Goal: Check status: Check status

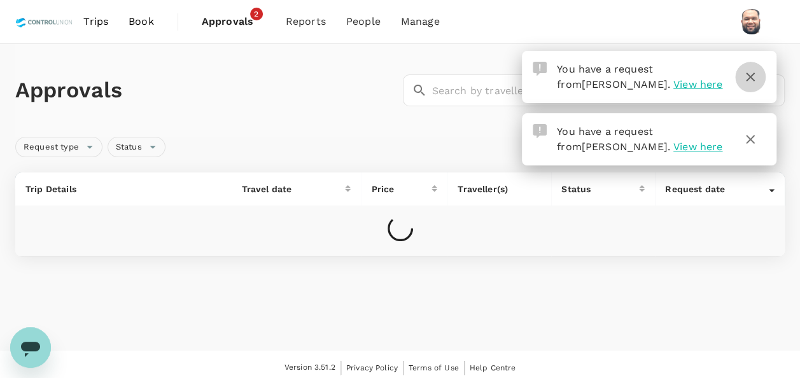
click at [753, 75] on icon "button" at bounding box center [749, 76] width 15 height 15
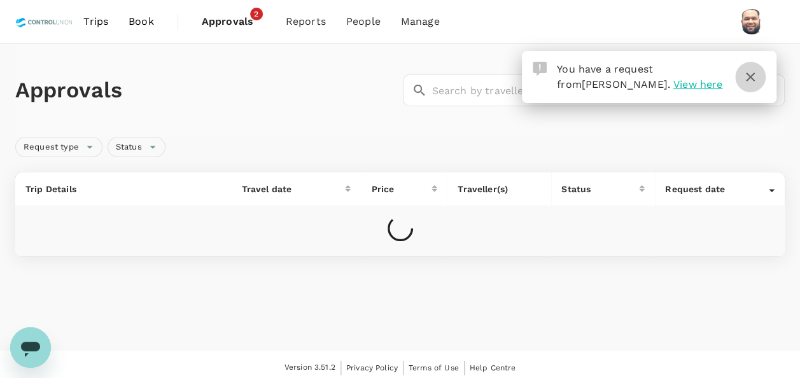
click at [747, 77] on icon "button" at bounding box center [749, 76] width 15 height 15
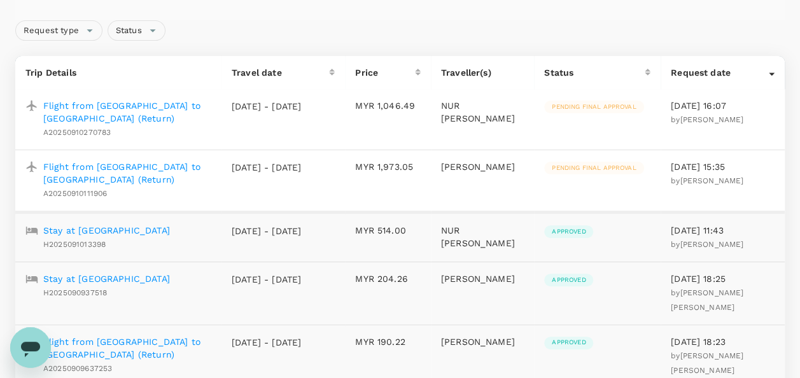
scroll to position [127, 0]
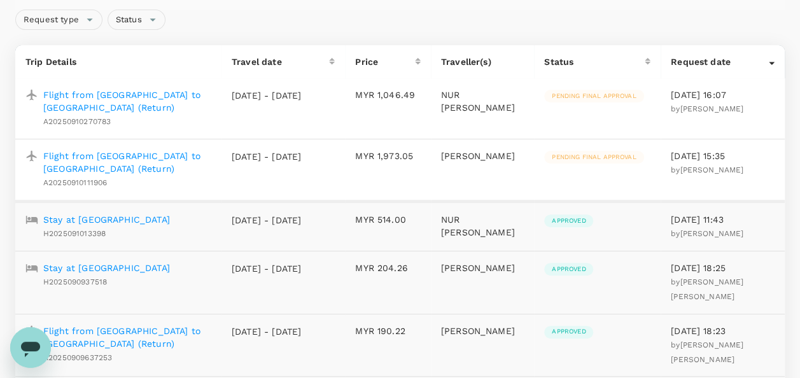
click at [141, 162] on p "Flight from [GEOGRAPHIC_DATA] to [GEOGRAPHIC_DATA] (Return)" at bounding box center [127, 161] width 168 height 25
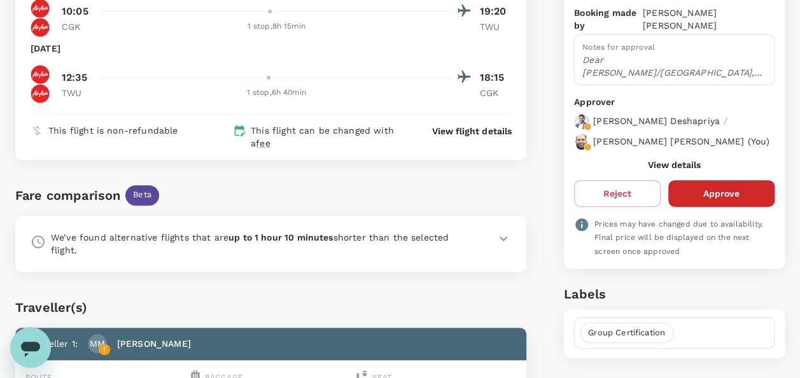
scroll to position [191, 0]
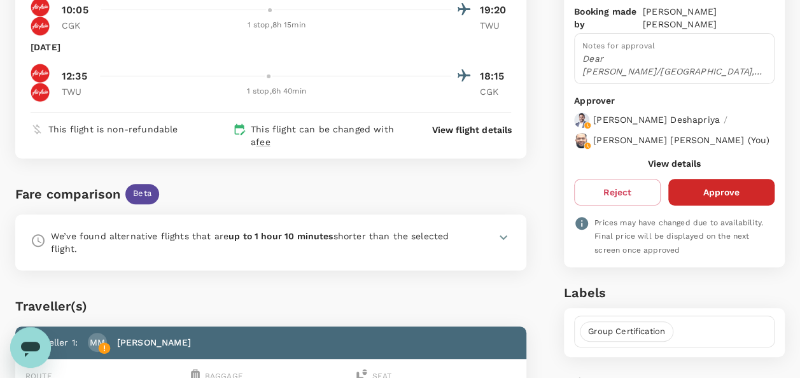
click at [657, 167] on button "View details" at bounding box center [674, 163] width 53 height 10
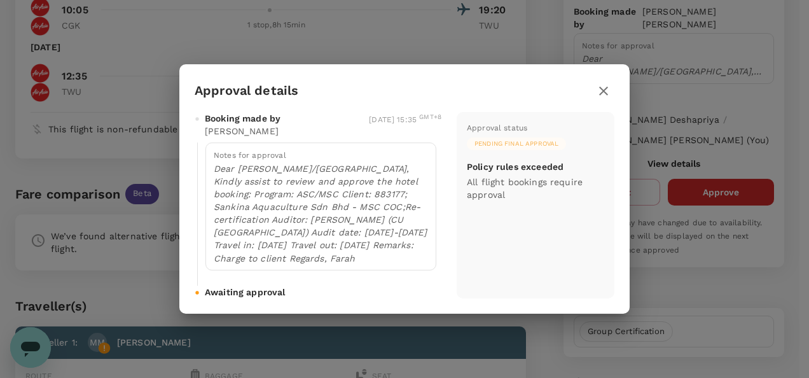
click at [606, 91] on icon "button" at bounding box center [603, 90] width 15 height 15
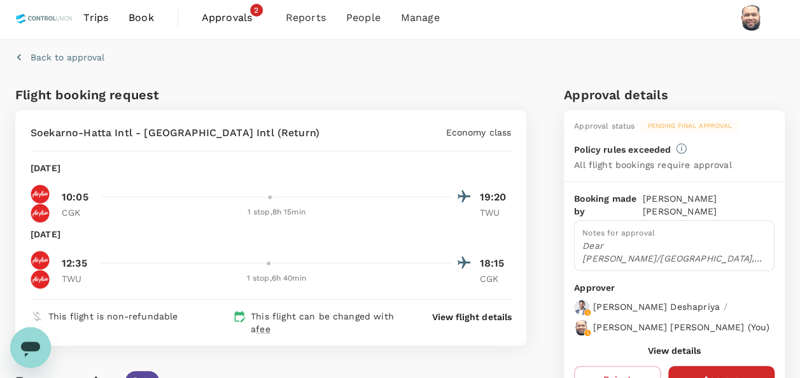
scroll to position [0, 0]
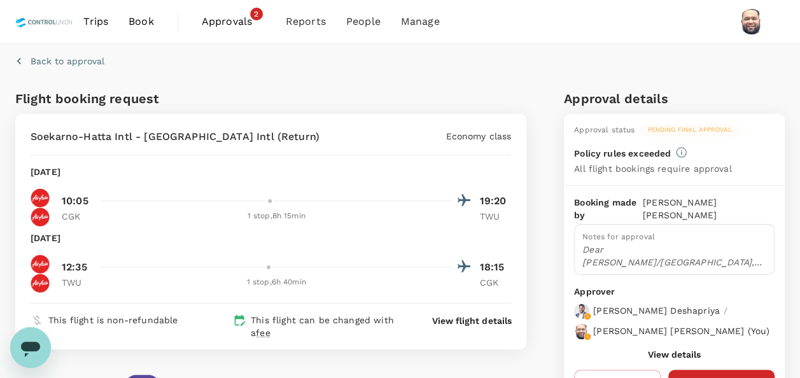
click at [216, 27] on span "Approvals" at bounding box center [234, 21] width 64 height 15
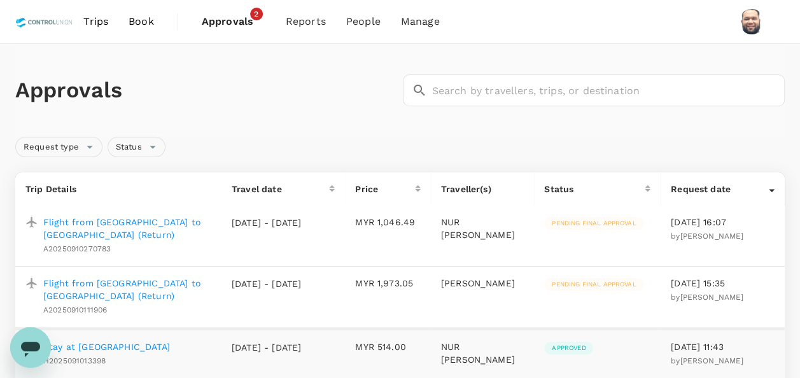
click at [144, 220] on p "Flight from [GEOGRAPHIC_DATA] to [GEOGRAPHIC_DATA] (Return)" at bounding box center [127, 228] width 168 height 25
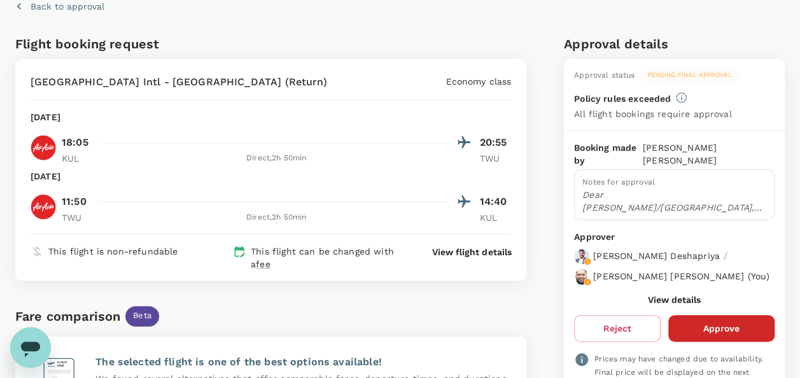
scroll to position [64, 0]
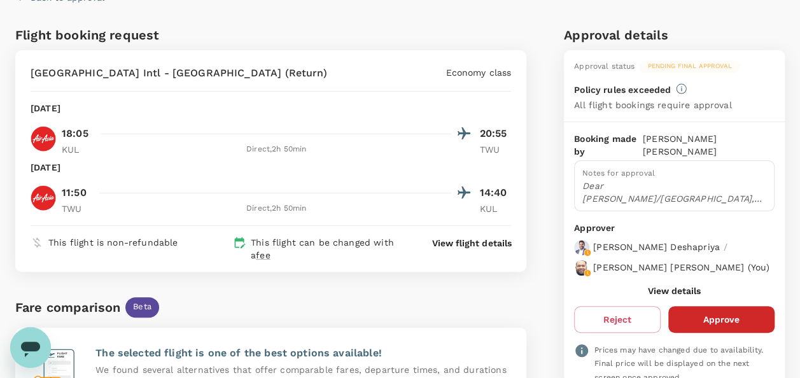
click at [673, 296] on button "View details" at bounding box center [674, 291] width 53 height 10
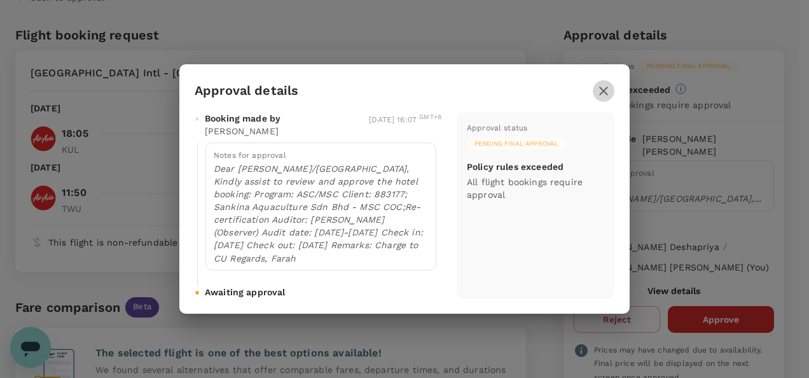
click at [604, 88] on icon "button" at bounding box center [603, 90] width 15 height 15
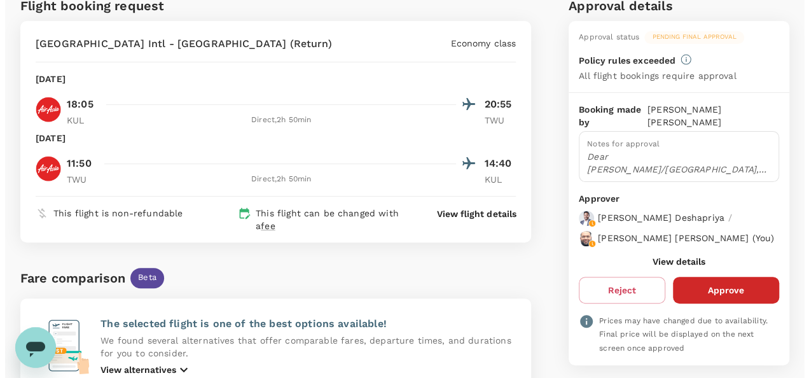
scroll to position [78, 0]
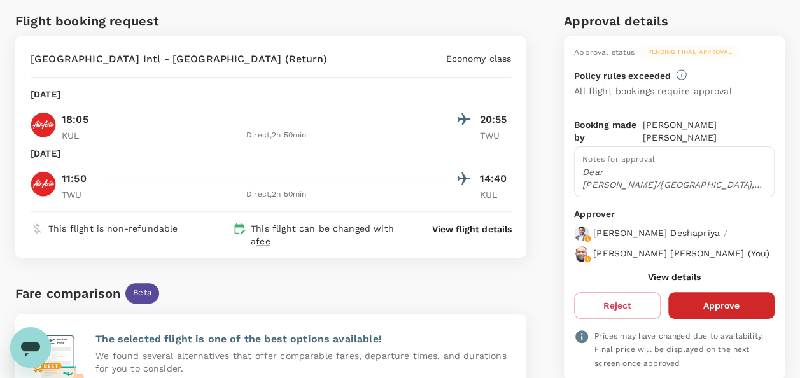
click at [468, 230] on p "View flight details" at bounding box center [471, 229] width 79 height 13
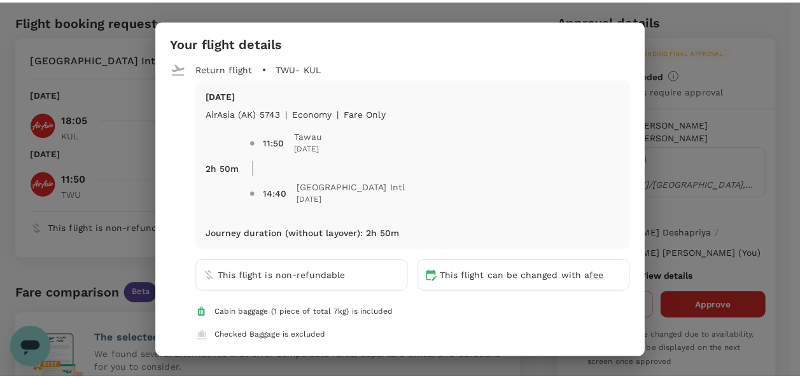
scroll to position [212, 0]
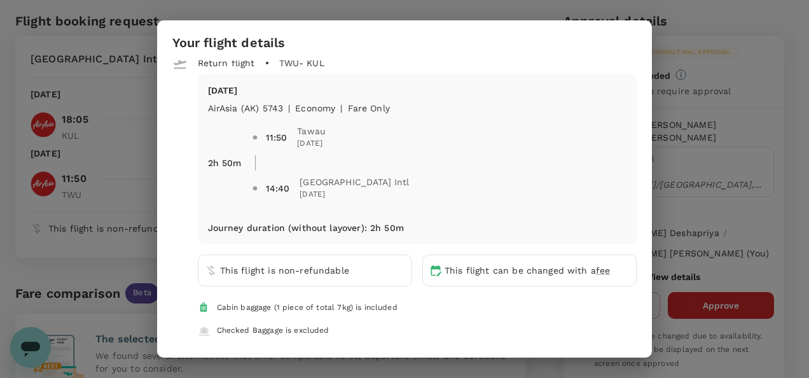
click at [757, 130] on div "Your flight details Depart flight KUL - TWU [DATE] AirAsia ([GEOGRAPHIC_DATA]) …" at bounding box center [404, 189] width 809 height 378
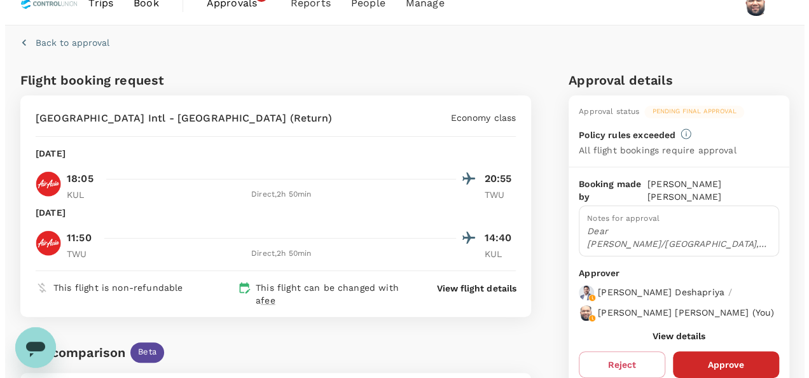
scroll to position [14, 0]
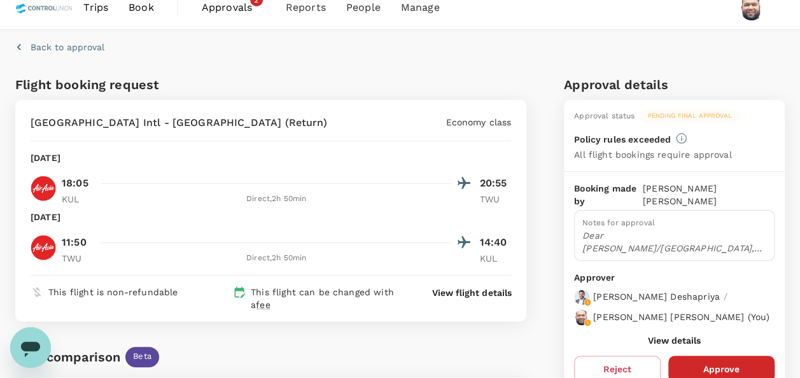
click at [483, 291] on p "View flight details" at bounding box center [471, 292] width 79 height 13
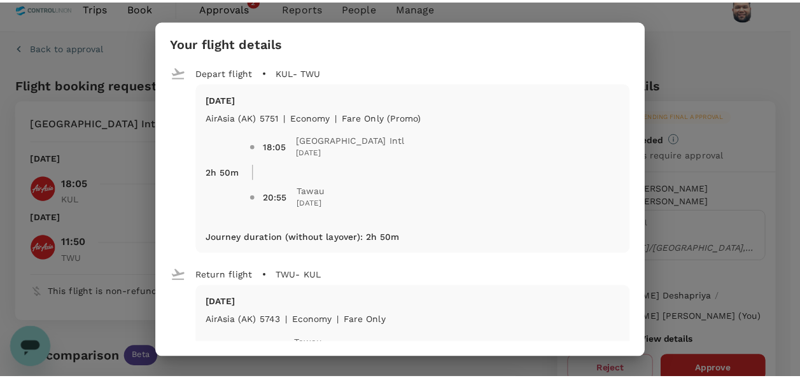
scroll to position [212, 0]
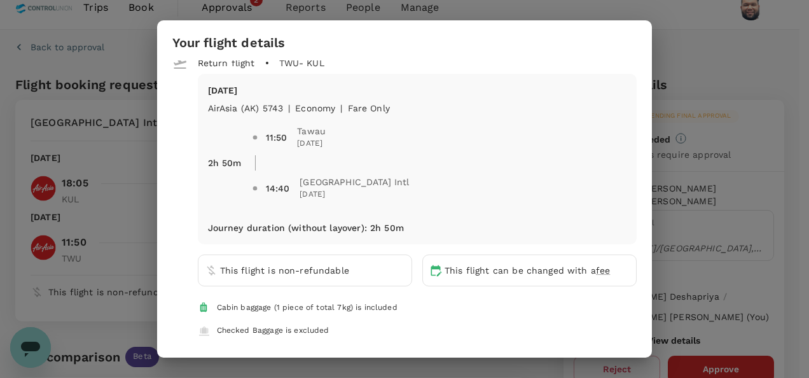
click at [718, 63] on div "Your flight details Depart flight KUL - TWU [DATE] AirAsia ([GEOGRAPHIC_DATA]) …" at bounding box center [404, 189] width 809 height 378
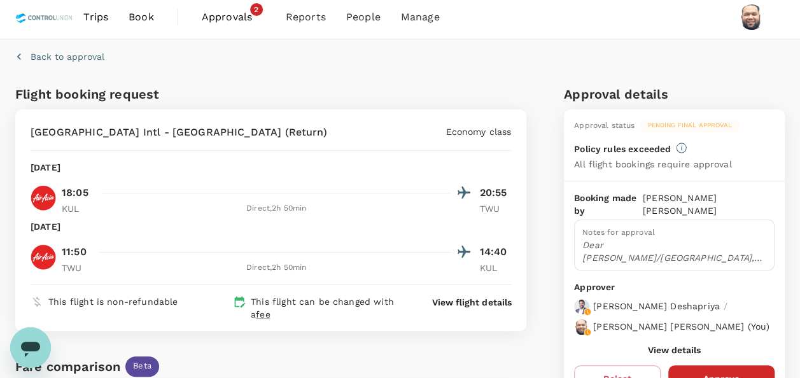
scroll to position [0, 0]
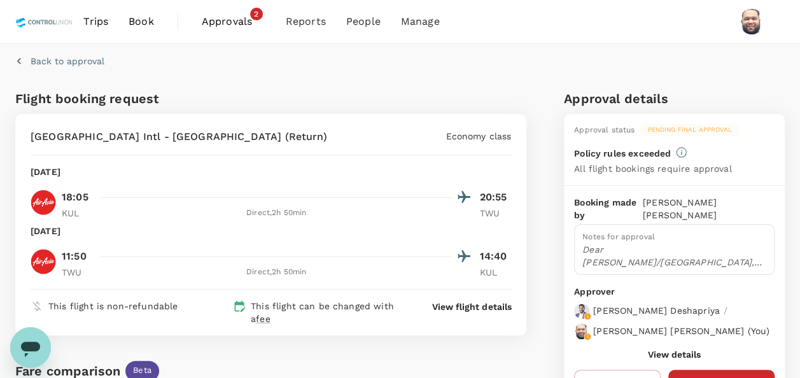
click at [225, 22] on span "Approvals" at bounding box center [234, 21] width 64 height 15
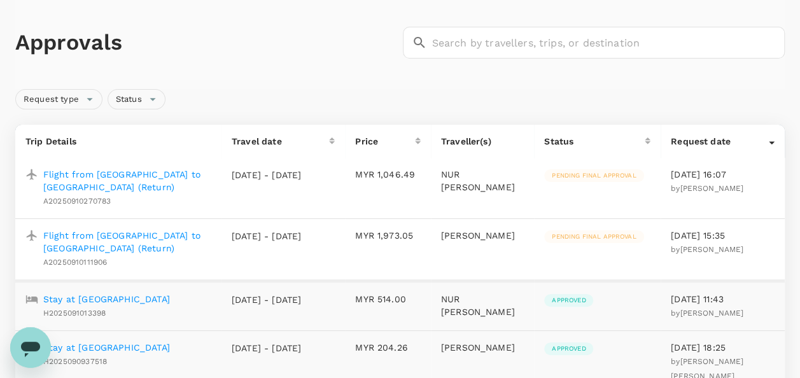
scroll to position [64, 0]
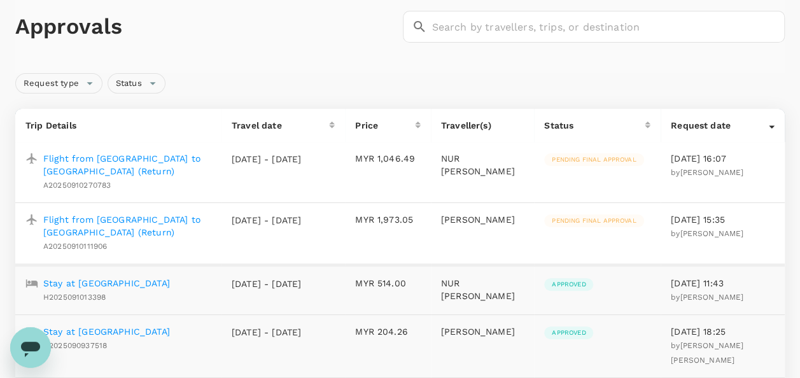
click at [162, 219] on p "Flight from [GEOGRAPHIC_DATA] to [GEOGRAPHIC_DATA] (Return)" at bounding box center [127, 225] width 168 height 25
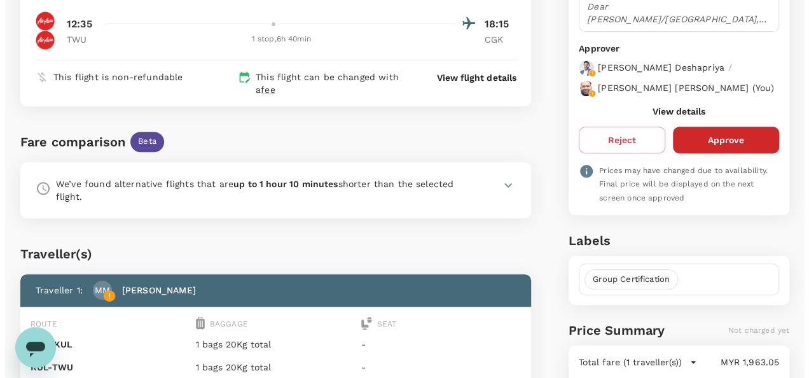
scroll to position [254, 0]
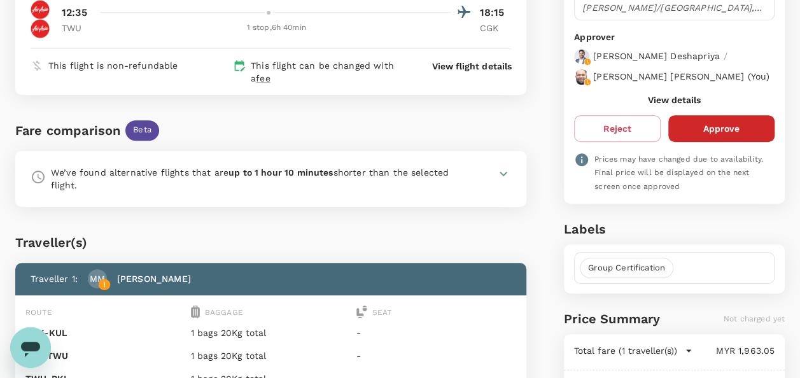
click at [467, 66] on p "View flight details" at bounding box center [471, 66] width 79 height 13
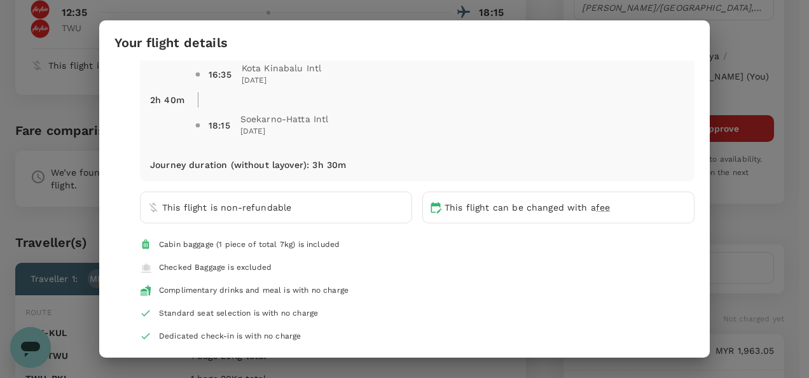
scroll to position [642, 0]
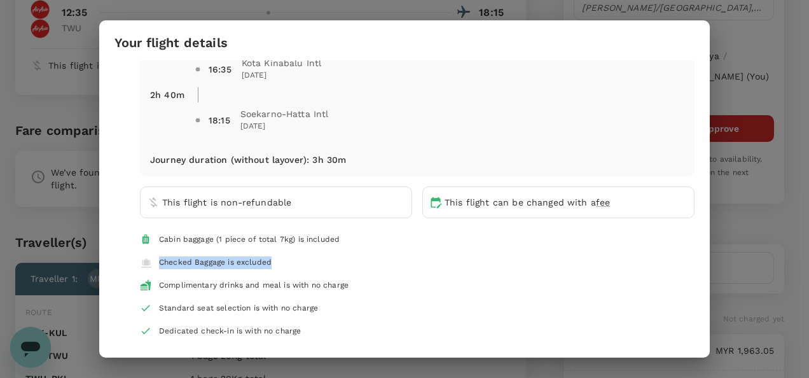
drag, startPoint x: 270, startPoint y: 261, endPoint x: 161, endPoint y: 265, distance: 108.8
click at [161, 265] on div "Checked Baggage is excluded" at bounding box center [215, 262] width 113 height 13
click at [787, 80] on div "Your flight details Depart flight CGK - TWU [DATE] [GEOGRAPHIC_DATA] AirAsia (Q…" at bounding box center [404, 189] width 809 height 378
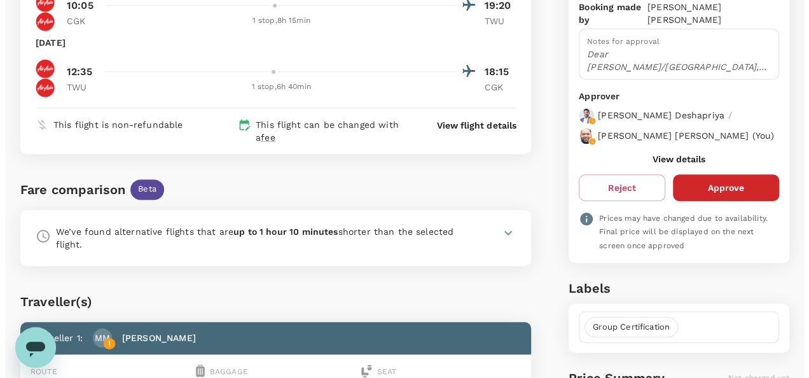
scroll to position [191, 0]
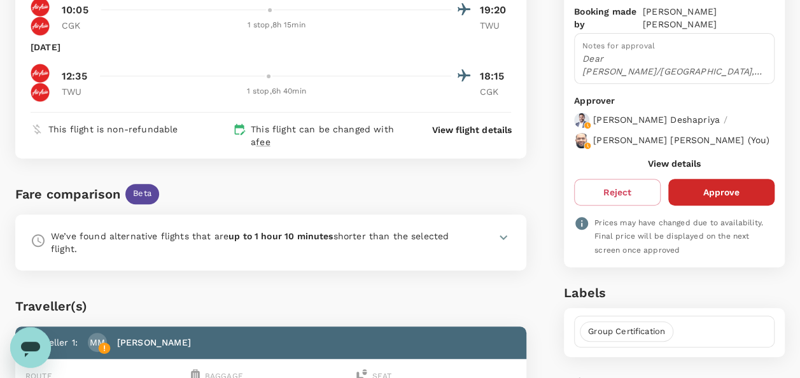
click at [494, 125] on p "View flight details" at bounding box center [471, 129] width 79 height 13
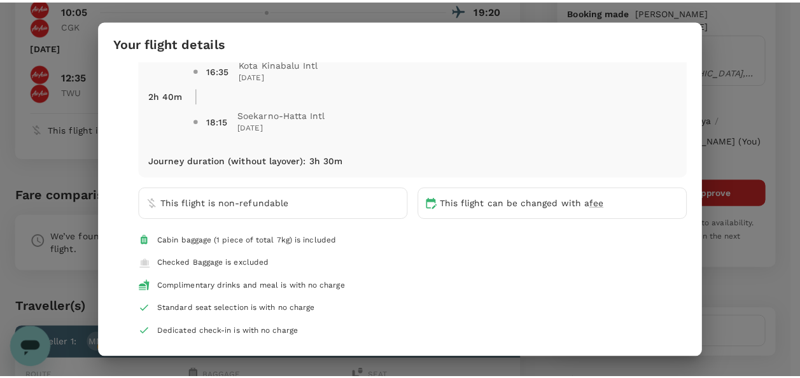
scroll to position [642, 0]
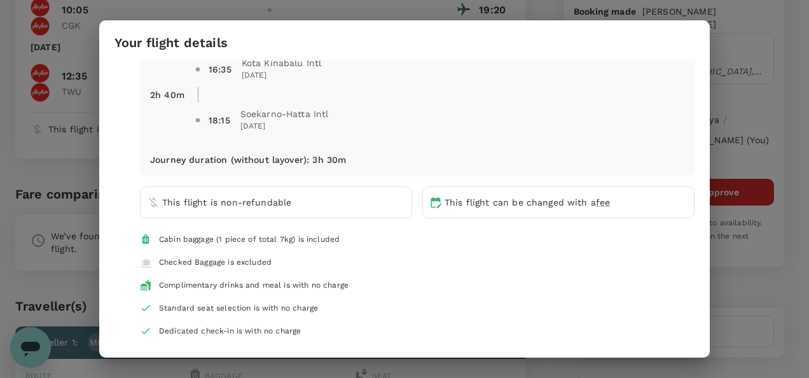
click at [791, 158] on div "Your flight details Depart flight CGK - TWU [DATE] [GEOGRAPHIC_DATA] AirAsia (Q…" at bounding box center [404, 189] width 809 height 378
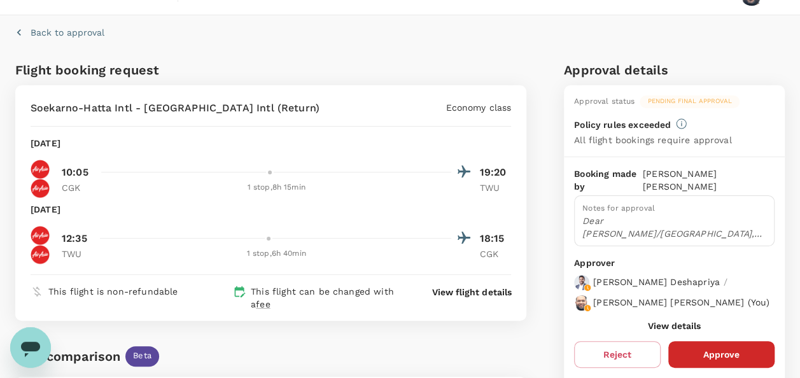
scroll to position [0, 0]
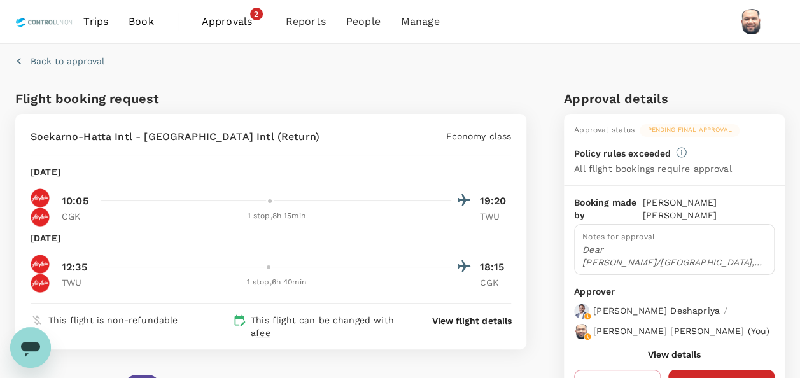
click at [238, 23] on span "Approvals" at bounding box center [234, 21] width 64 height 15
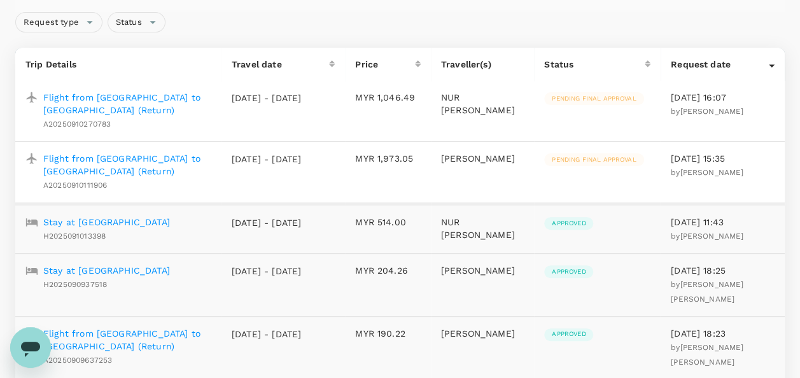
scroll to position [127, 0]
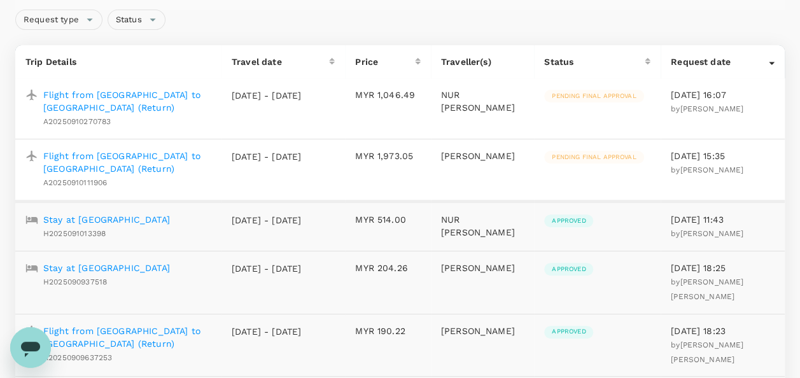
click at [176, 94] on p "Flight from [GEOGRAPHIC_DATA] to [GEOGRAPHIC_DATA] (Return)" at bounding box center [127, 100] width 168 height 25
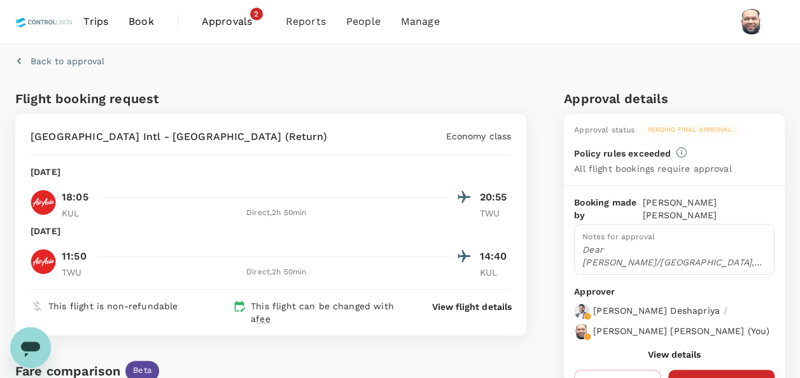
click at [228, 24] on span "Approvals" at bounding box center [234, 21] width 64 height 15
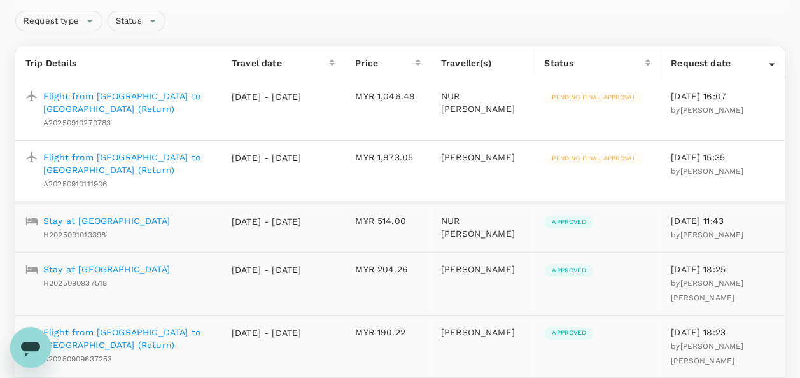
scroll to position [127, 0]
click at [158, 161] on p "Flight from [GEOGRAPHIC_DATA] to [GEOGRAPHIC_DATA] (Return)" at bounding box center [127, 161] width 168 height 25
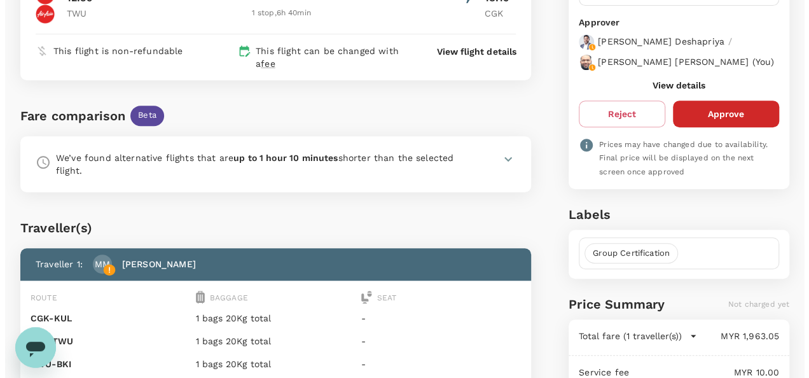
scroll to position [191, 0]
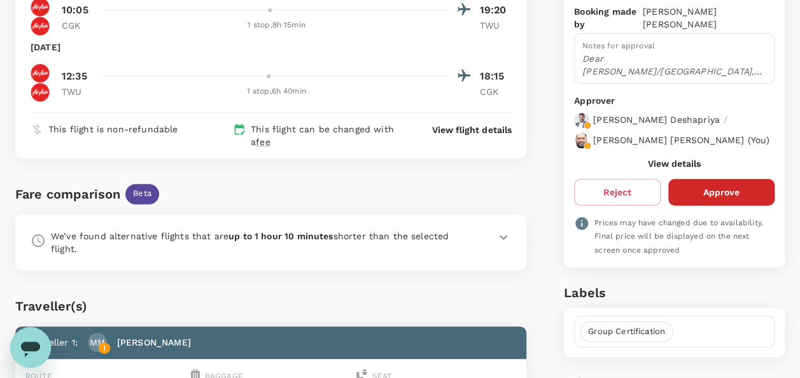
click at [464, 130] on p "View flight details" at bounding box center [471, 129] width 79 height 13
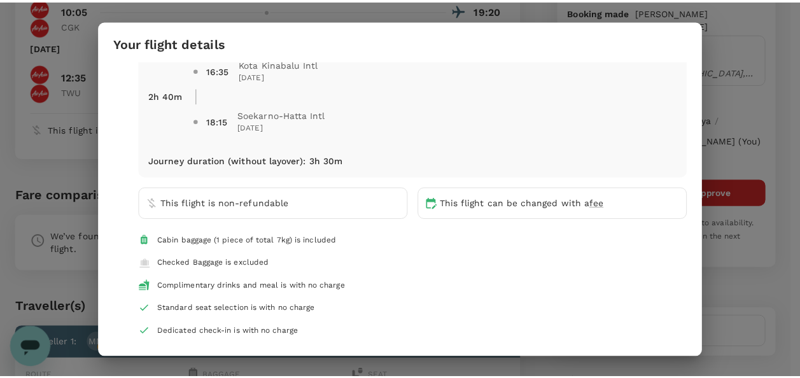
scroll to position [642, 0]
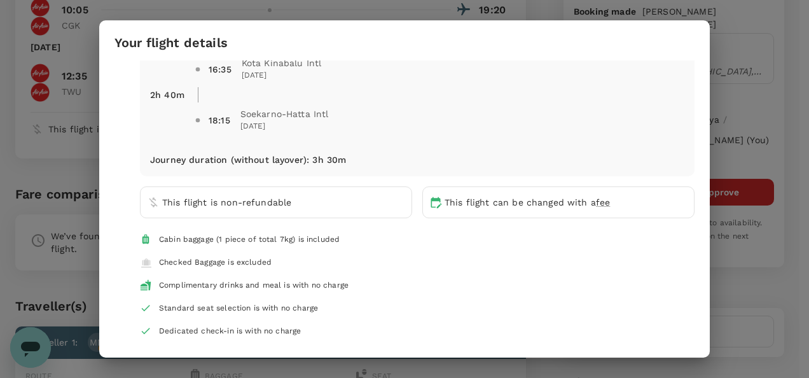
click at [790, 137] on div "Your flight details Depart flight CGK - TWU [DATE] [GEOGRAPHIC_DATA] AirAsia (Q…" at bounding box center [404, 189] width 809 height 378
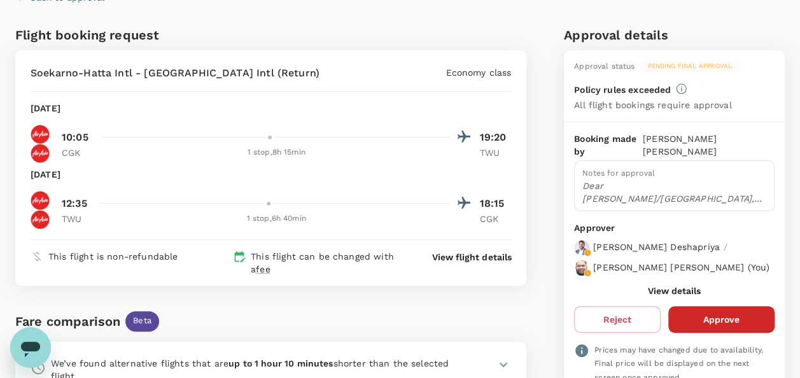
scroll to position [0, 0]
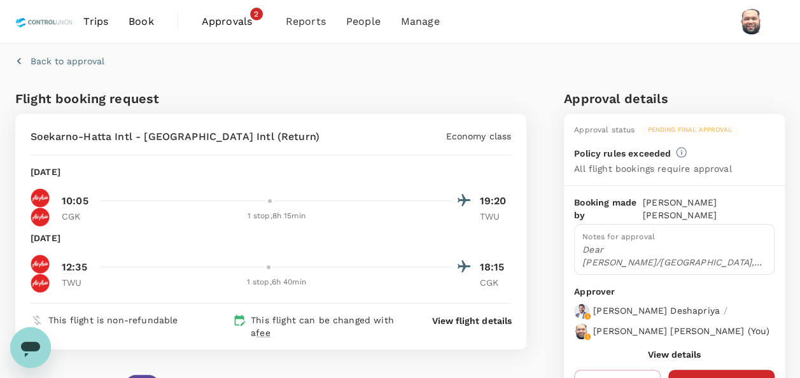
click at [224, 24] on span "Approvals" at bounding box center [234, 21] width 64 height 15
